Goal: Task Accomplishment & Management: Use online tool/utility

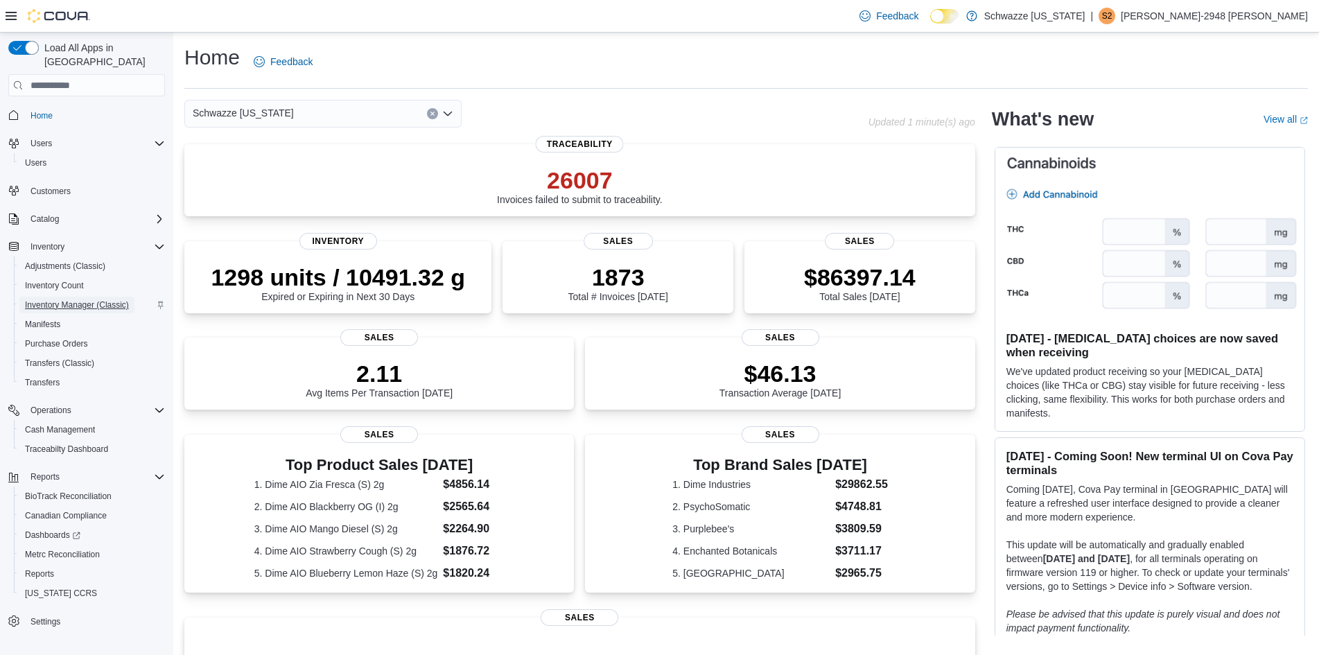
click at [57, 299] on span "Inventory Manager (Classic)" at bounding box center [77, 304] width 104 height 11
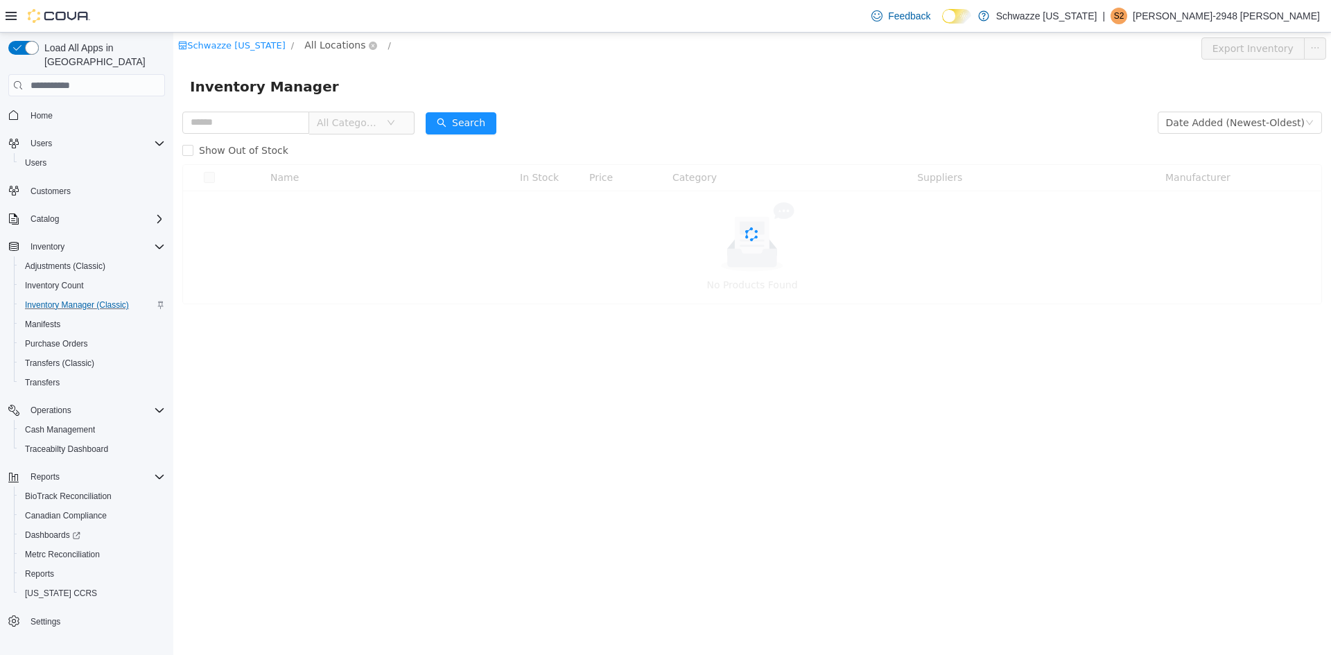
click at [333, 42] on span "All Locations" at bounding box center [334, 44] width 61 height 15
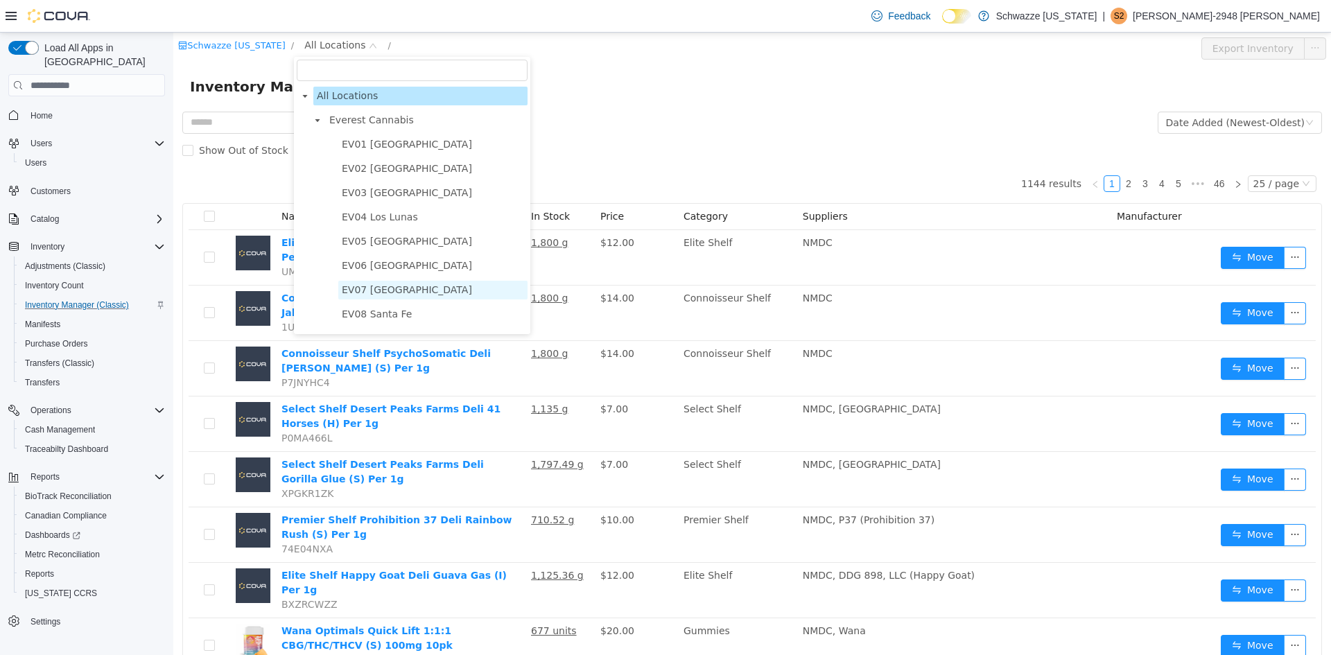
click at [390, 292] on span "EV07 Paradise Hills" at bounding box center [407, 289] width 130 height 11
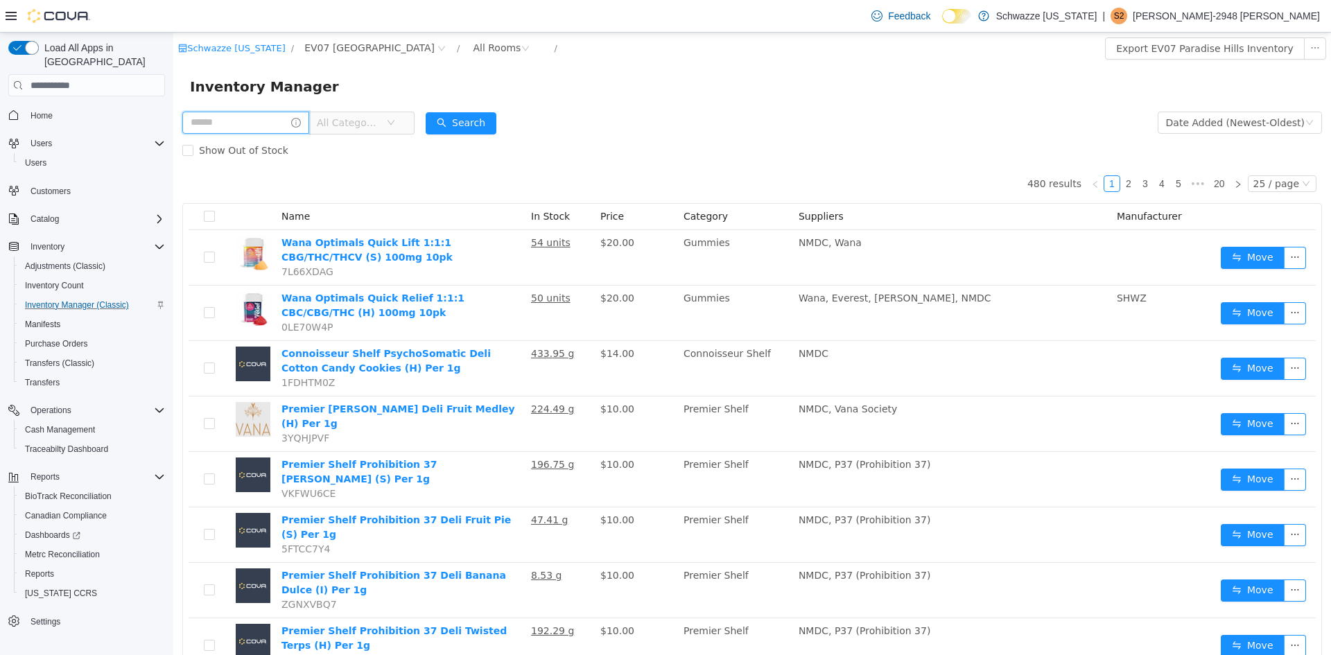
click at [209, 113] on input "text" at bounding box center [245, 123] width 127 height 22
type input "***"
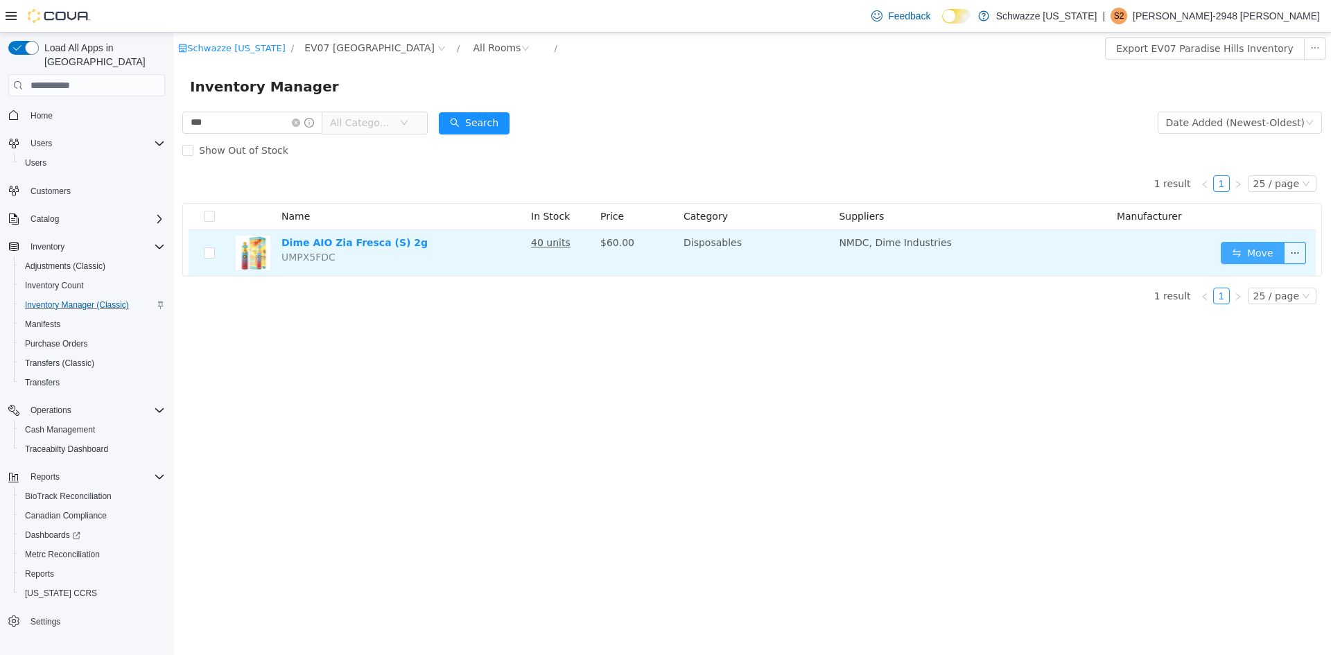
click at [1265, 244] on button "Move" at bounding box center [1253, 253] width 64 height 22
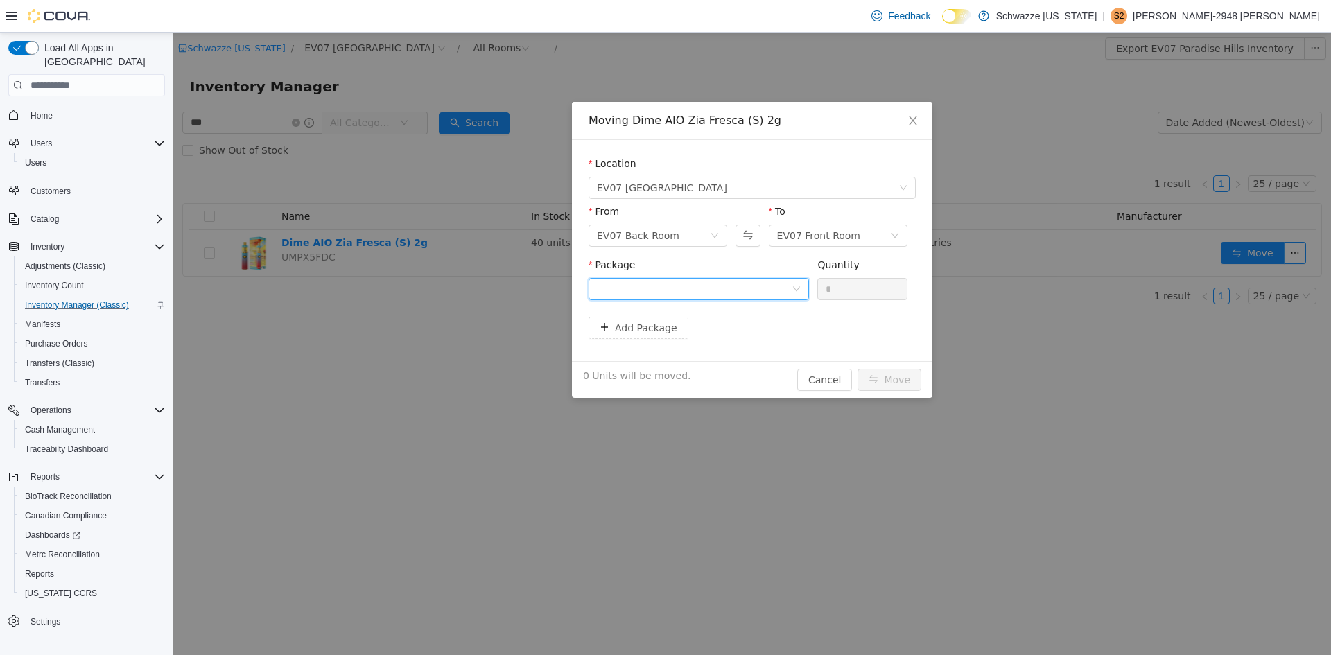
click at [669, 288] on div at bounding box center [694, 289] width 195 height 21
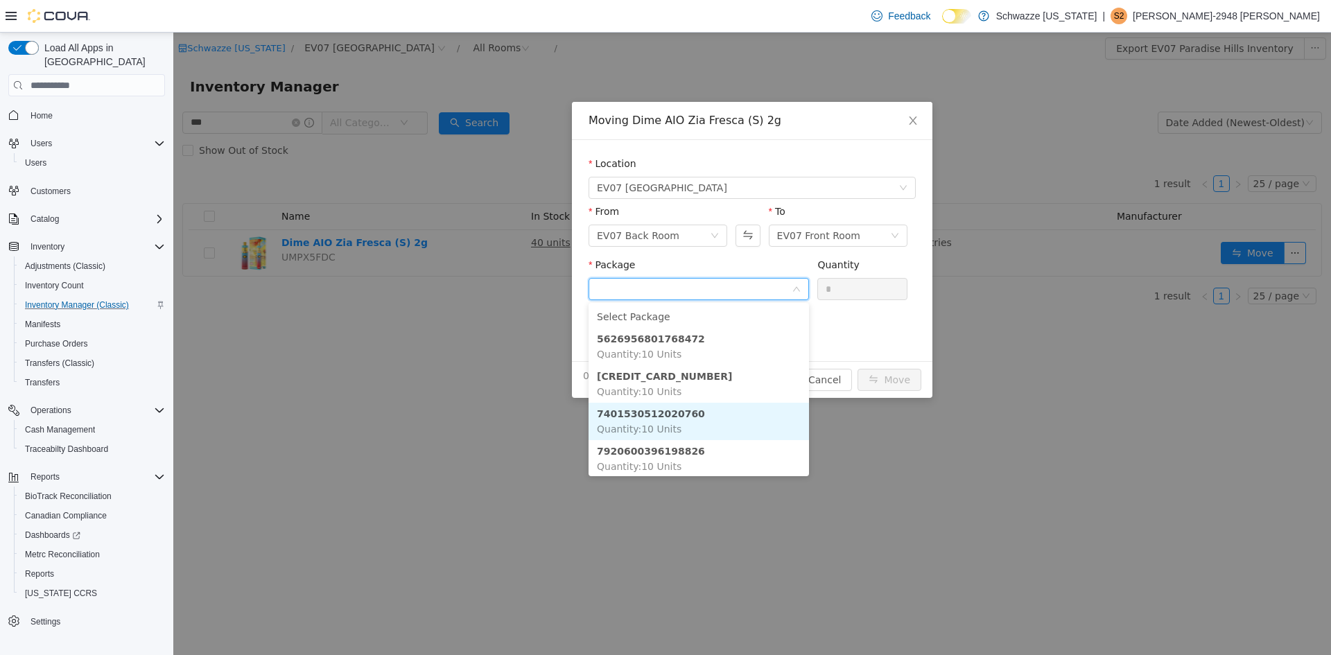
click at [704, 410] on li "7401530512020760 Quantity : 10 Units" at bounding box center [698, 421] width 220 height 37
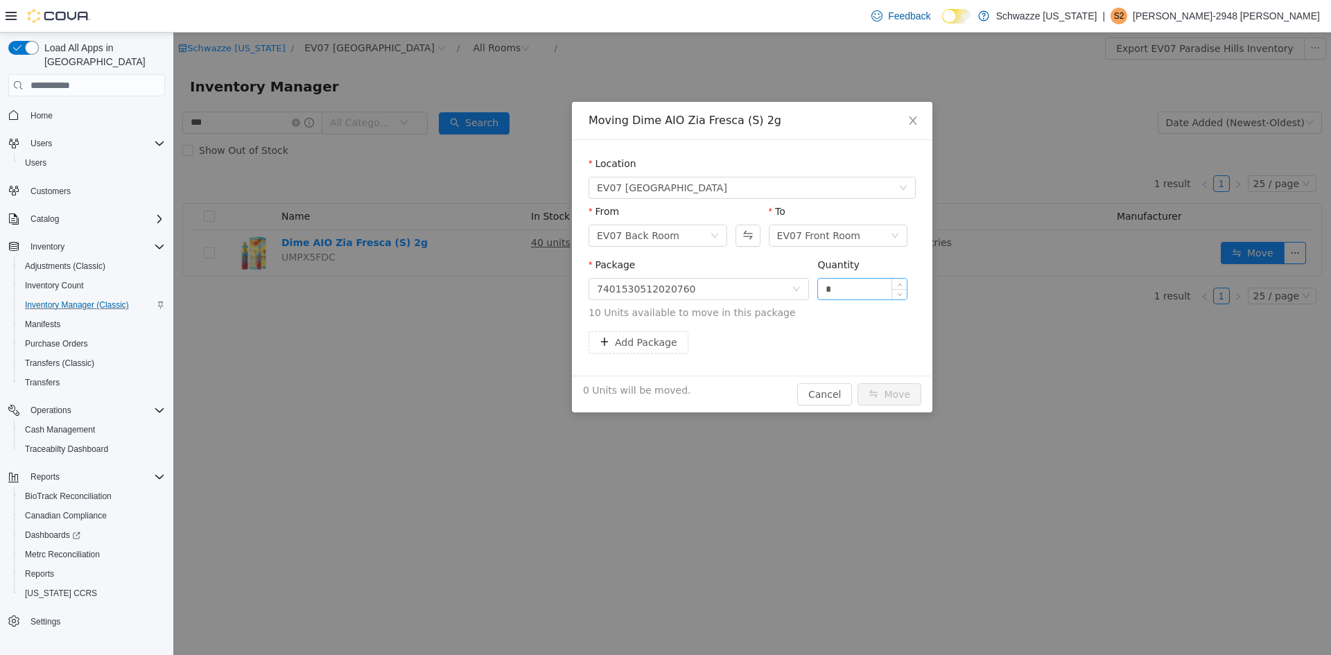
click at [847, 297] on div "*" at bounding box center [862, 289] width 90 height 22
click at [848, 294] on input "*" at bounding box center [862, 289] width 89 height 21
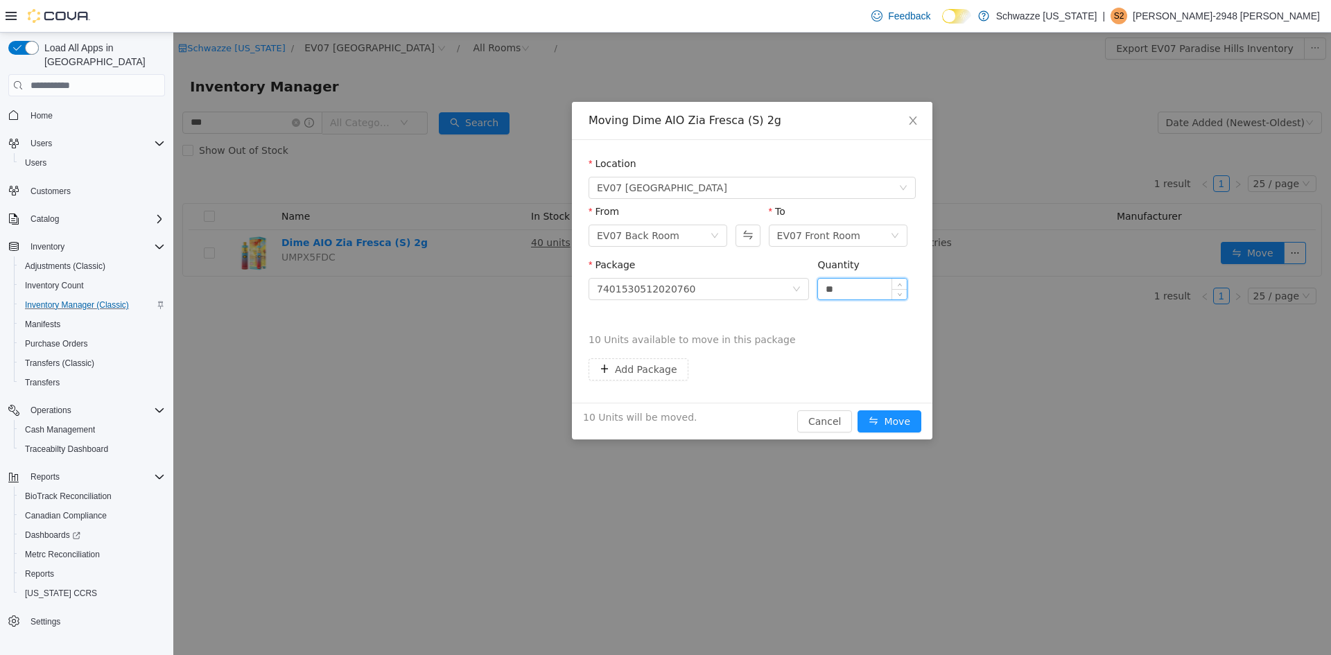
type input "**"
click at [857, 410] on button "Move" at bounding box center [889, 421] width 64 height 22
